Goal: Find specific page/section: Find specific page/section

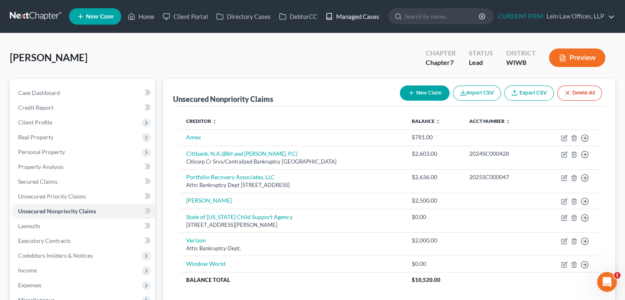
click at [355, 17] on link "Managed Cases" at bounding box center [352, 16] width 62 height 15
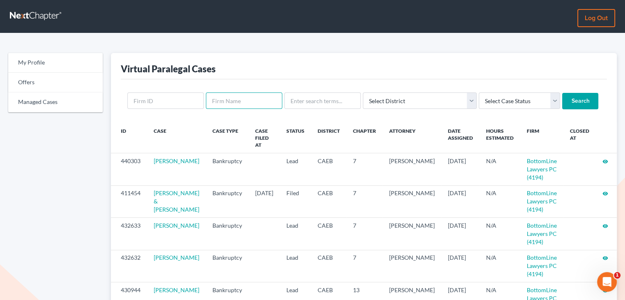
click at [251, 104] on input "text" at bounding box center [244, 100] width 76 height 16
type input "lein"
click at [562, 100] on input "Search" at bounding box center [580, 101] width 36 height 16
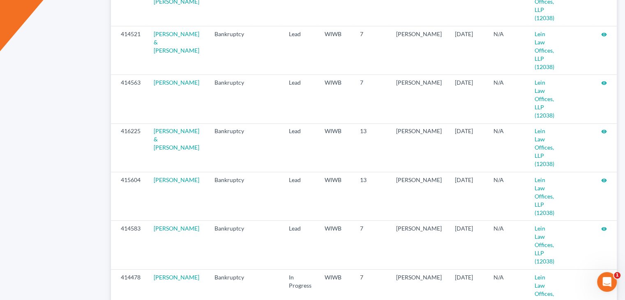
scroll to position [514, 0]
